Goal: Task Accomplishment & Management: Manage account settings

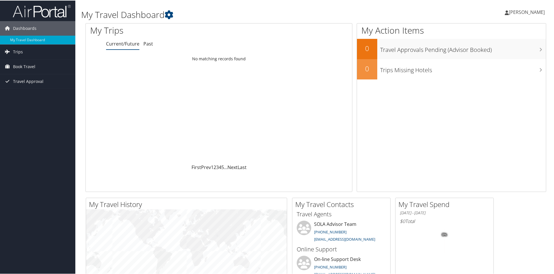
click at [516, 15] on link "[PERSON_NAME]" at bounding box center [528, 11] width 46 height 17
click at [506, 51] on link "View Travel Profile" at bounding box center [511, 52] width 65 height 10
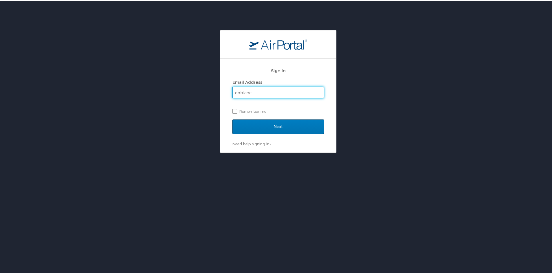
type input "doblanc@mcneese.edu"
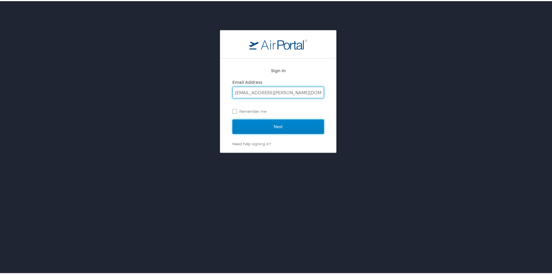
click at [286, 121] on input "Next" at bounding box center [278, 125] width 92 height 14
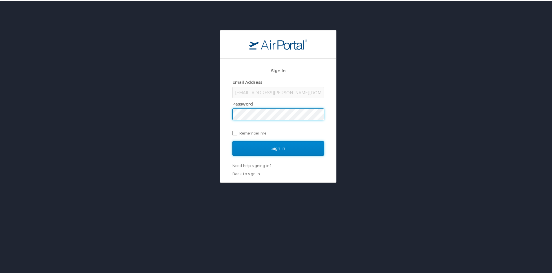
click at [288, 147] on input "Sign In" at bounding box center [278, 147] width 92 height 14
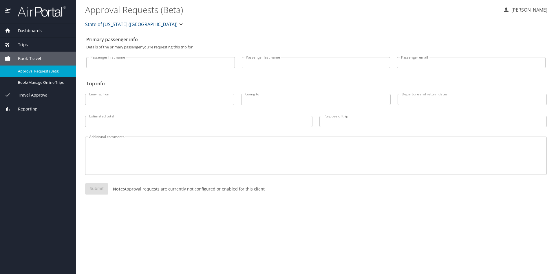
click at [532, 10] on p "[PERSON_NAME]" at bounding box center [529, 9] width 38 height 7
click at [518, 43] on li "View travel profile" at bounding box center [523, 43] width 59 height 10
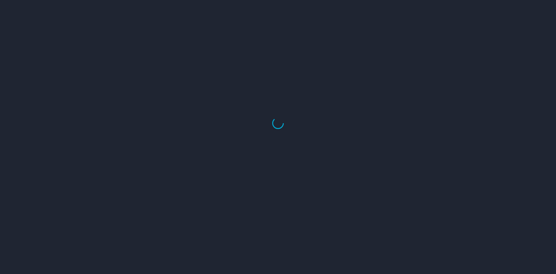
select select "US"
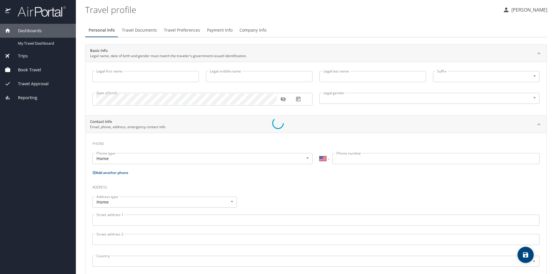
type input "[PERSON_NAME]"
type input "O'Blanc"
type input "Female"
select select "US"
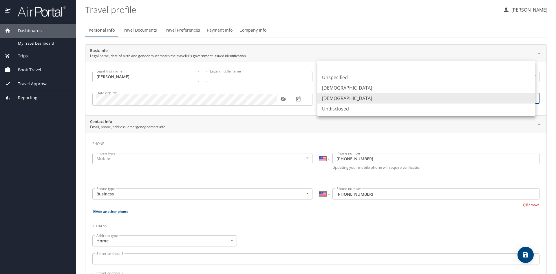
click at [499, 96] on body "Dashboards My Travel Dashboard Trips Current / Future Trips Past Trips Trips Mi…" at bounding box center [278, 137] width 556 height 274
click at [388, 88] on li "Male" at bounding box center [427, 88] width 218 height 10
type input "Male"
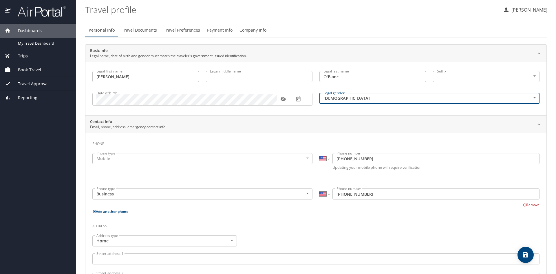
click at [424, 28] on div "Personal Info Travel Documents Travel Preferences Payment Info Company Info" at bounding box center [316, 30] width 462 height 14
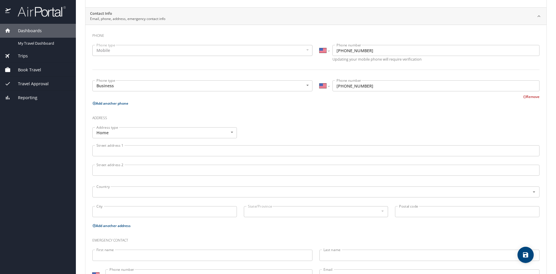
scroll to position [134, 0]
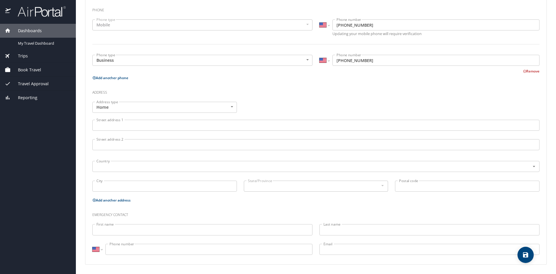
click at [243, 231] on input "First name" at bounding box center [202, 229] width 220 height 11
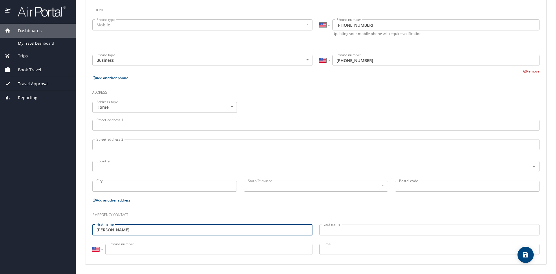
type input "Shelby"
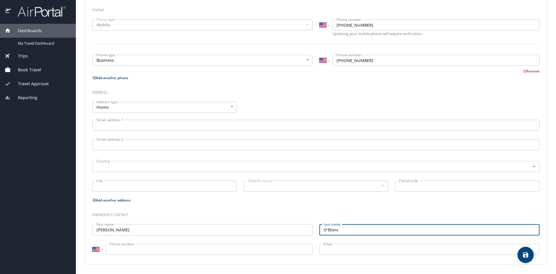
type input "O'Blanc"
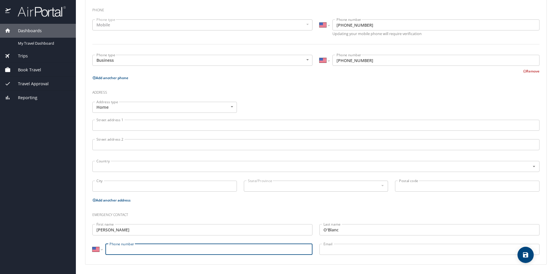
click at [239, 246] on input "Phone number" at bounding box center [208, 249] width 207 height 11
type input "(337) 274-0099"
click at [341, 247] on input "Email" at bounding box center [430, 249] width 220 height 11
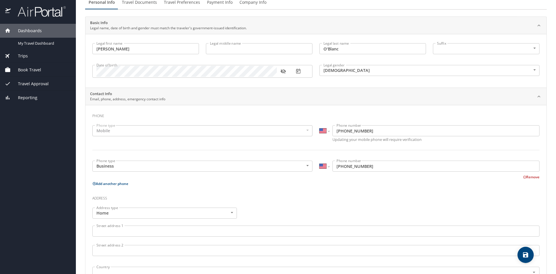
scroll to position [18, 0]
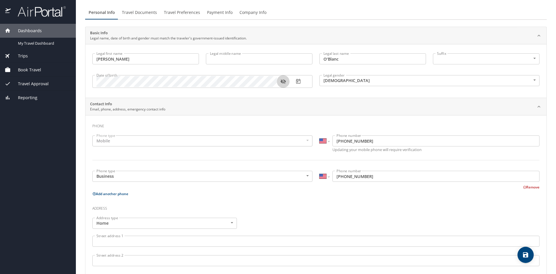
click at [284, 83] on icon "button" at bounding box center [282, 81] width 5 height 5
click at [284, 83] on icon "button" at bounding box center [282, 82] width 5 height 4
click at [268, 59] on input "Legal middle name" at bounding box center [259, 58] width 107 height 11
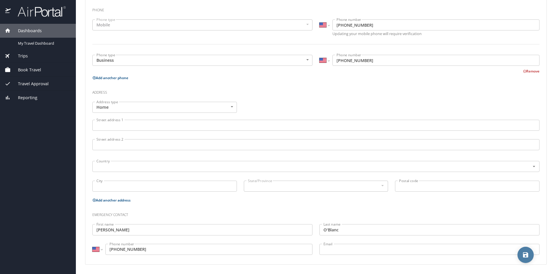
click at [528, 257] on icon "save" at bounding box center [525, 254] width 5 height 5
select select "US"
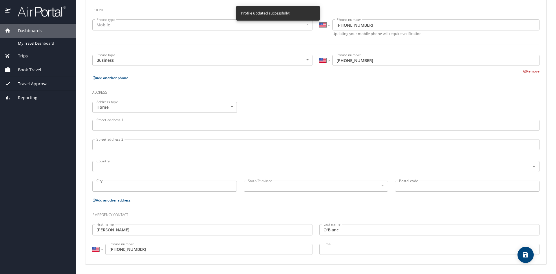
select select "US"
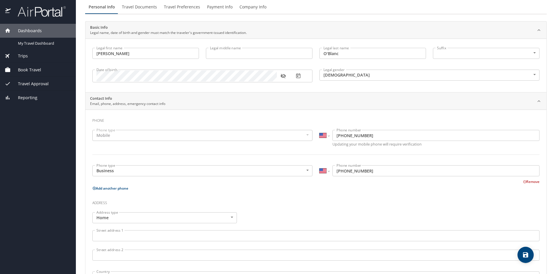
scroll to position [0, 0]
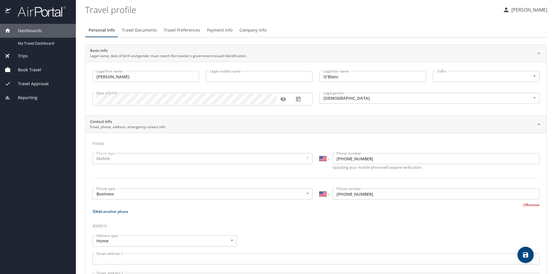
click at [147, 29] on span "Travel Documents" at bounding box center [139, 30] width 35 height 7
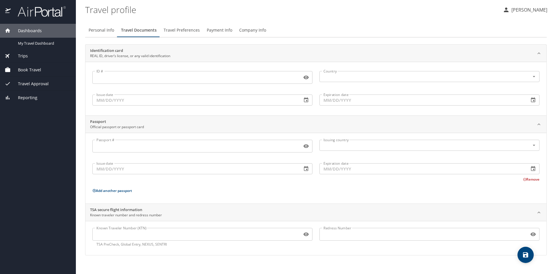
click at [181, 30] on span "Travel Preferences" at bounding box center [182, 30] width 36 height 7
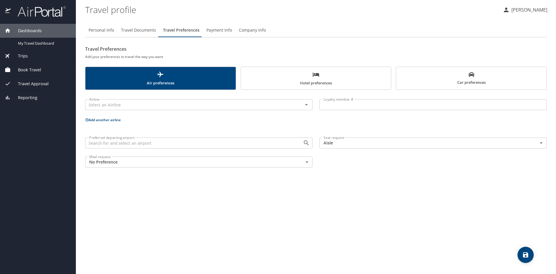
click at [219, 30] on span "Payment Info" at bounding box center [219, 30] width 25 height 7
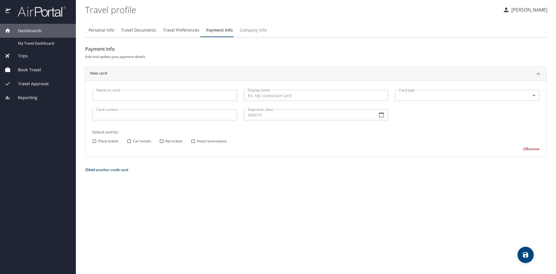
click at [265, 30] on button "Company Info" at bounding box center [253, 30] width 34 height 14
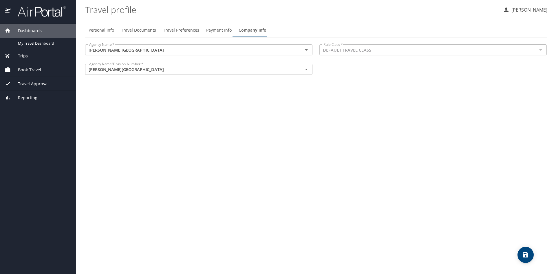
click at [94, 35] on button "Personal Info" at bounding box center [101, 30] width 32 height 14
select select "US"
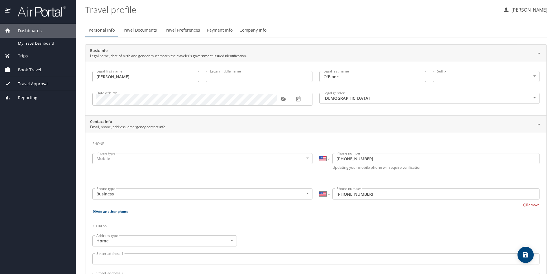
click at [34, 29] on span "Dashboards" at bounding box center [26, 31] width 31 height 6
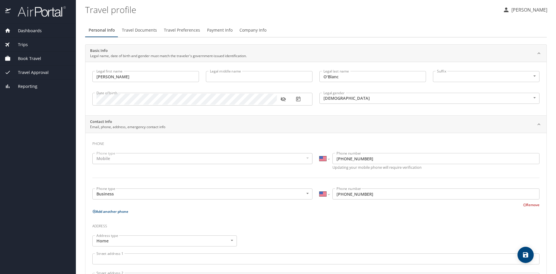
click at [34, 29] on span "Dashboards" at bounding box center [26, 31] width 31 height 6
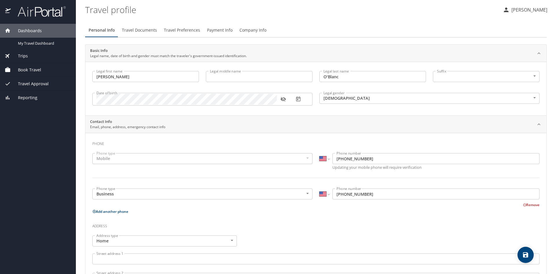
click at [34, 29] on span "Dashboards" at bounding box center [26, 31] width 31 height 6
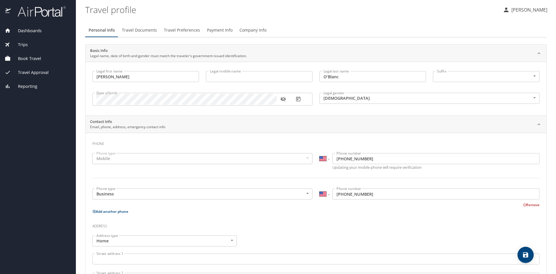
click at [36, 8] on img at bounding box center [38, 11] width 54 height 11
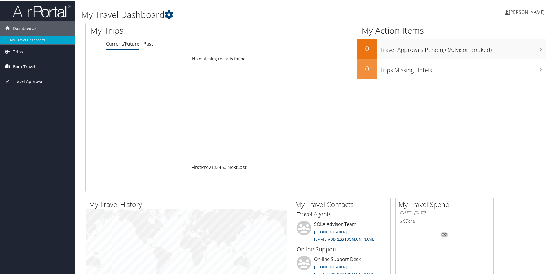
click at [26, 67] on span "Book Travel" at bounding box center [24, 66] width 22 height 14
click at [24, 88] on link "Book/Manage Online Trips" at bounding box center [37, 86] width 75 height 9
click at [524, 10] on span "[PERSON_NAME]" at bounding box center [527, 11] width 36 height 6
click at [486, 95] on link "Sign Out" at bounding box center [511, 95] width 65 height 10
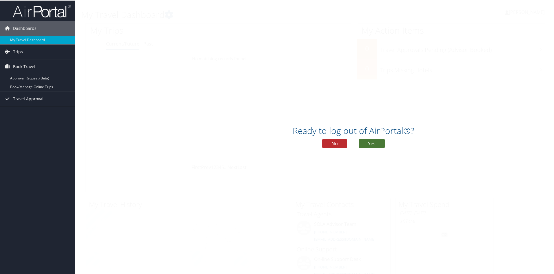
click at [371, 142] on button "Yes" at bounding box center [372, 142] width 26 height 9
